Goal: Find specific page/section: Find specific page/section

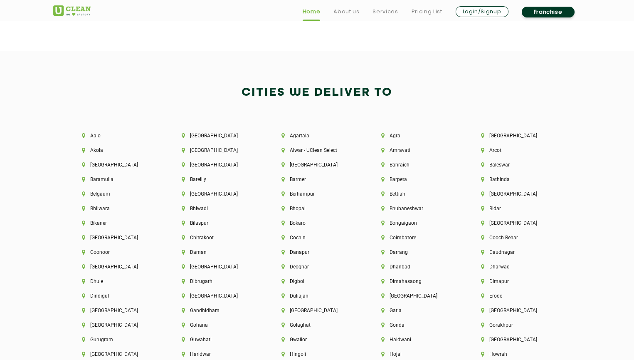
scroll to position [1741, 0]
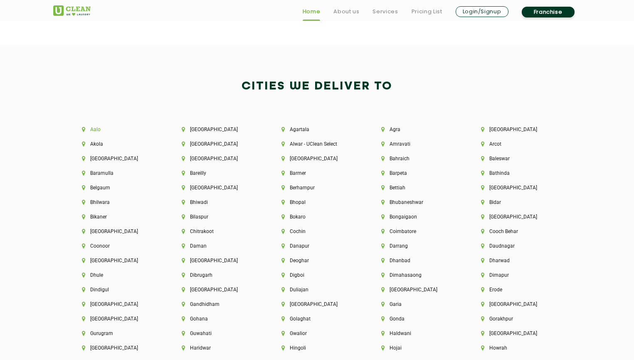
click at [96, 128] on li "Aalo" at bounding box center [117, 129] width 71 height 6
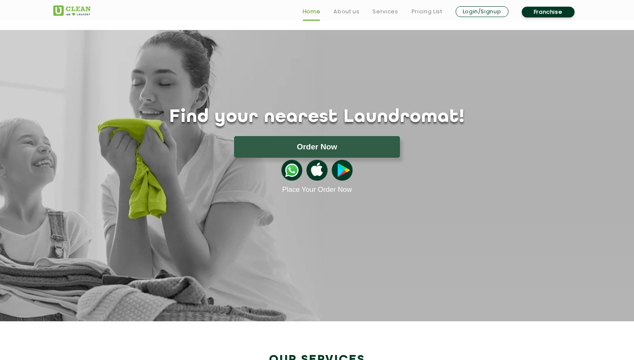
scroll to position [1116, 0]
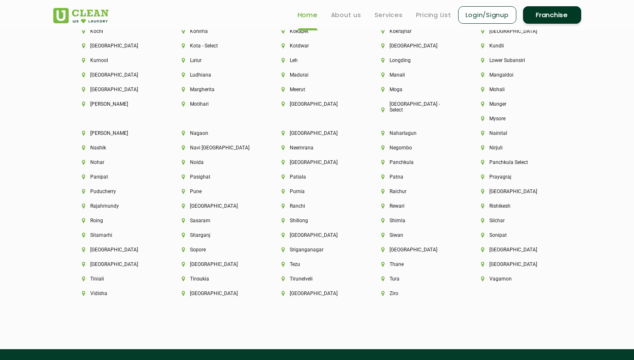
scroll to position [2144, 0]
